Goal: Task Accomplishment & Management: Manage account settings

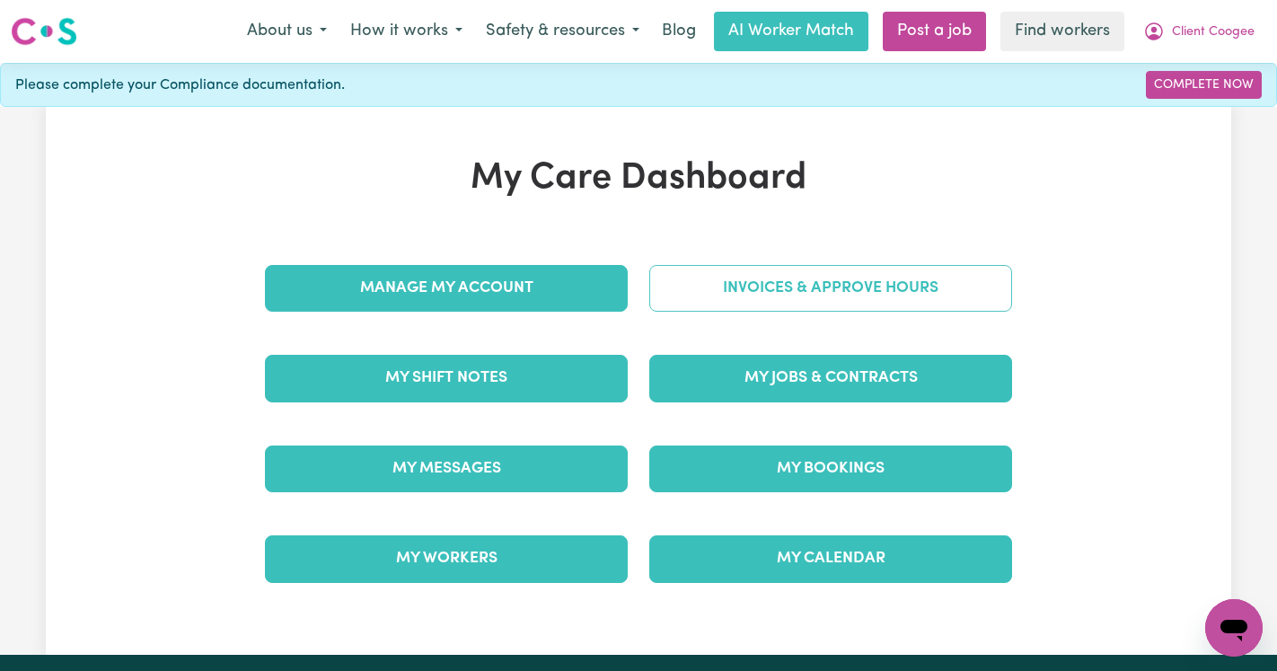
click at [818, 272] on link "Invoices & Approve Hours" at bounding box center [830, 288] width 363 height 47
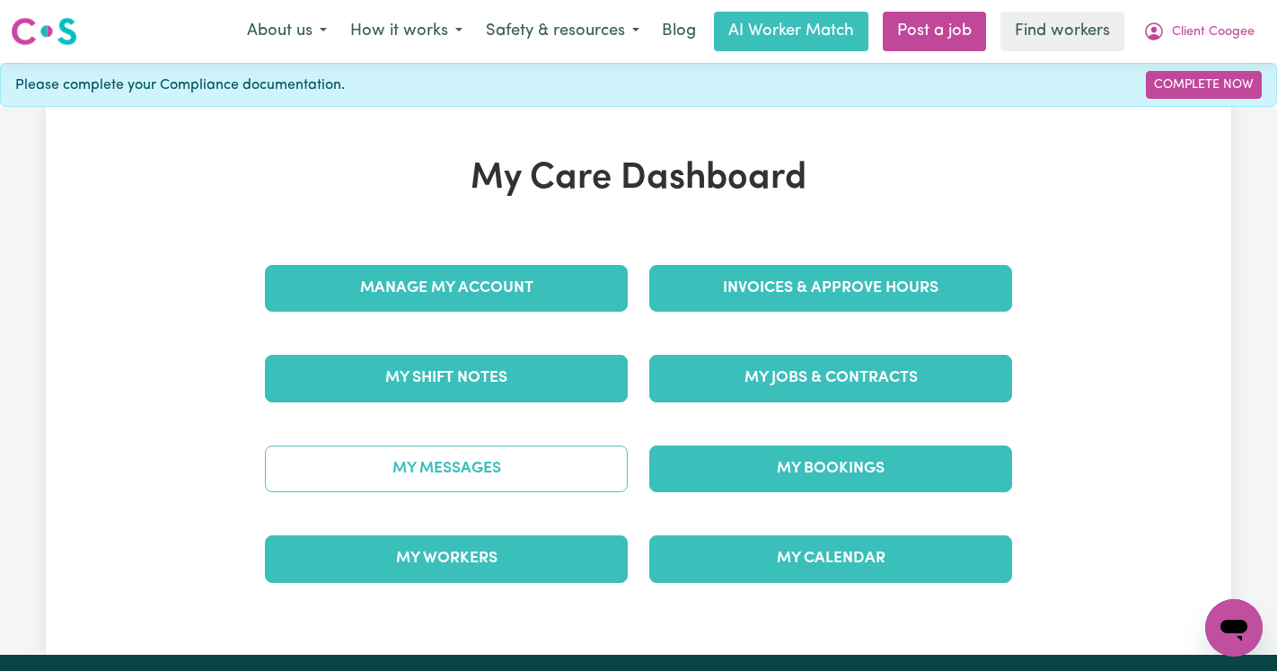
click at [484, 474] on link "My Messages" at bounding box center [446, 468] width 363 height 47
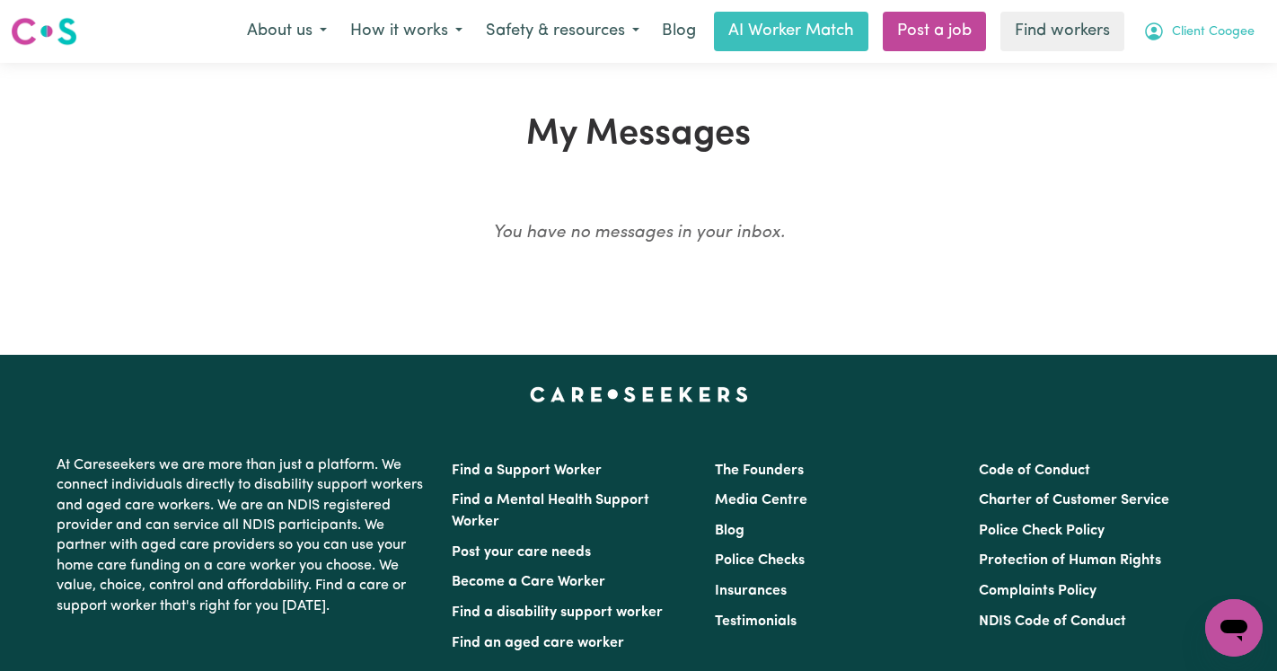
click at [1213, 28] on span "Client Coogee" at bounding box center [1213, 32] width 83 height 20
click at [1163, 95] on link "Logout" at bounding box center [1194, 103] width 142 height 34
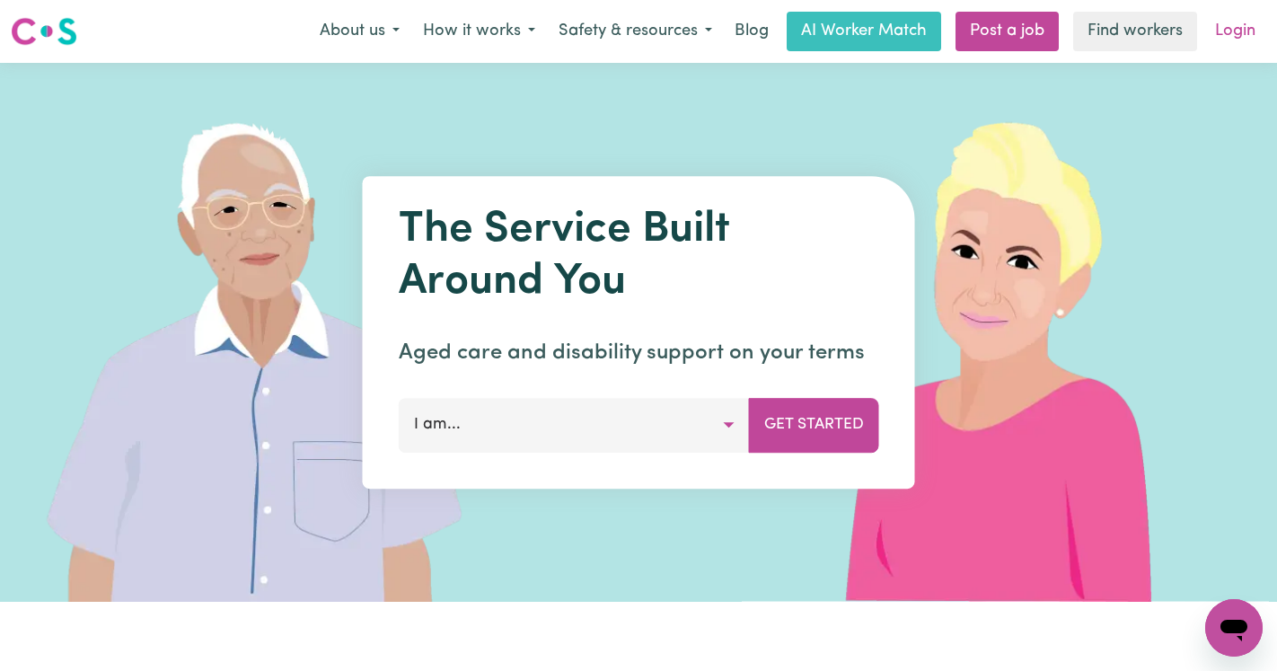
click at [1227, 46] on link "Login" at bounding box center [1235, 32] width 62 height 40
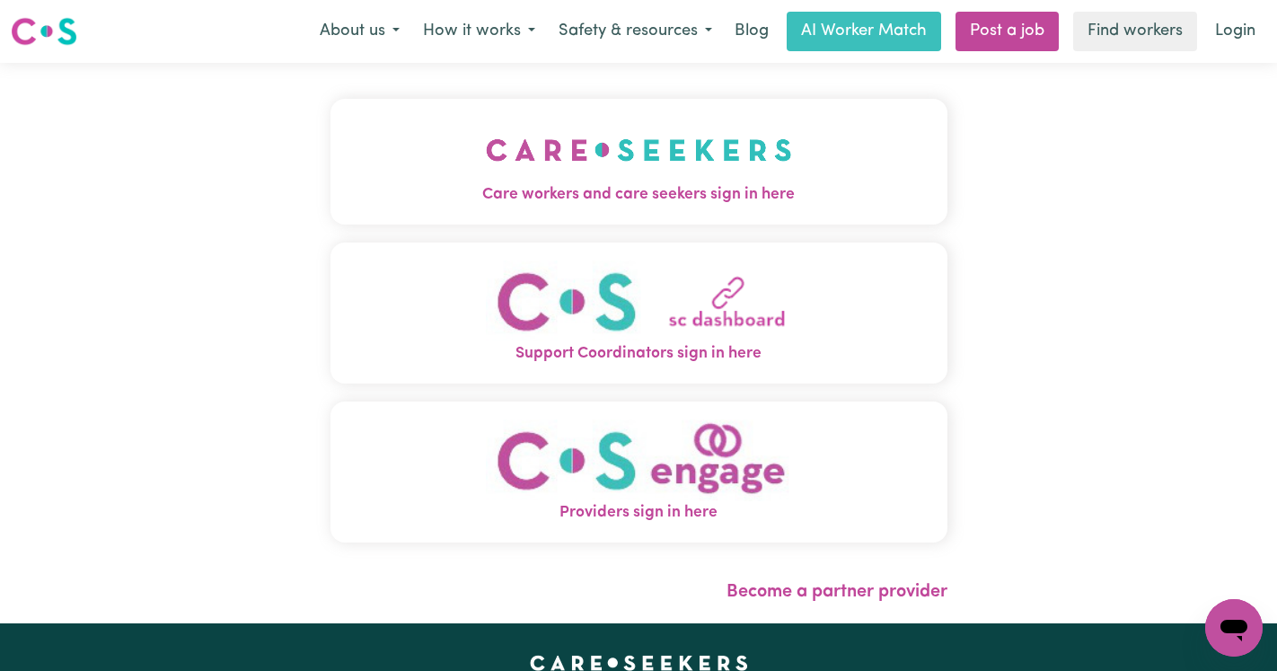
click at [496, 157] on img "Care workers and care seekers sign in here" at bounding box center [639, 150] width 306 height 66
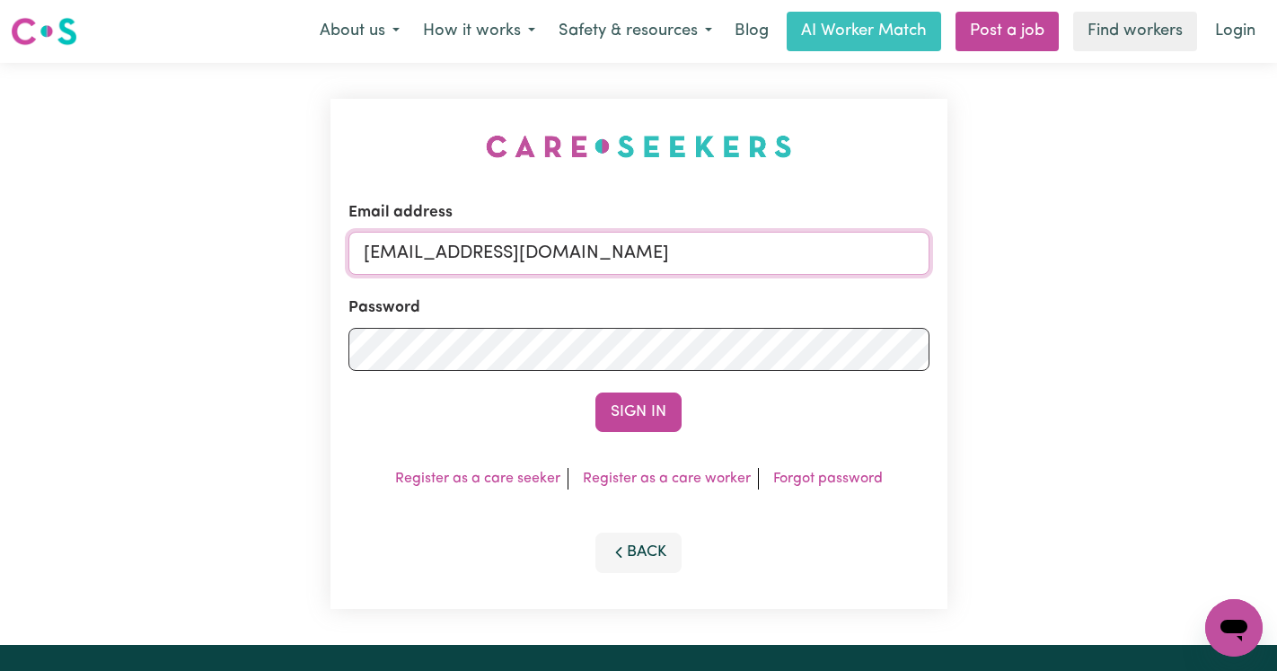
drag, startPoint x: 848, startPoint y: 250, endPoint x: 454, endPoint y: 254, distance: 393.3
click at [454, 254] on input "superuser~ClientCoogeeMCA@careseekers.com.au" at bounding box center [638, 253] width 581 height 43
paste input "RhondaCF"
type input "superuser~RhondaCF@careseekers.com.au"
click at [595, 392] on button "Sign In" at bounding box center [638, 412] width 86 height 40
